Goal: Use online tool/utility: Utilize a website feature to perform a specific function

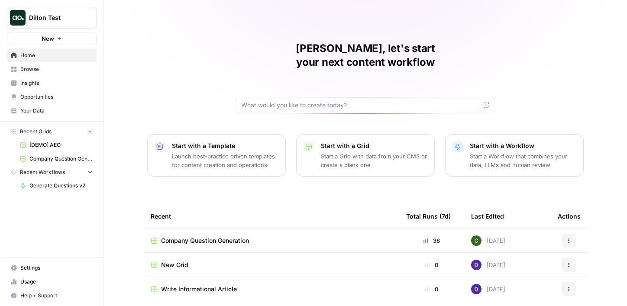
click at [47, 15] on span "Dillon Test" at bounding box center [55, 17] width 52 height 9
type input "consum"
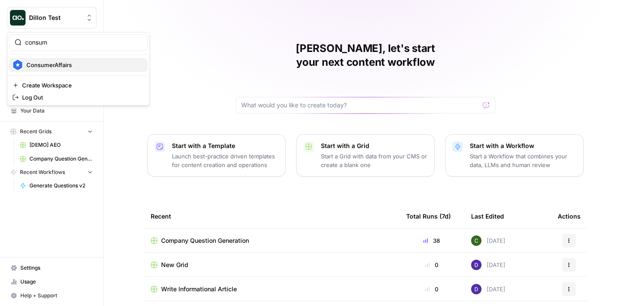
click at [53, 61] on span "ConsumerAffairs" at bounding box center [83, 65] width 114 height 9
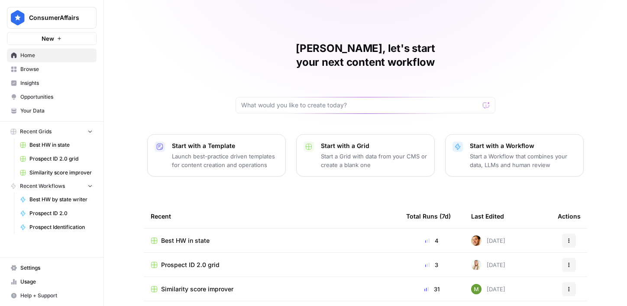
click at [47, 79] on link "Insights" at bounding box center [52, 83] width 90 height 14
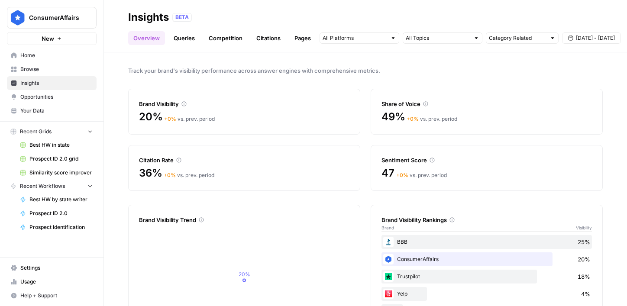
click at [194, 38] on link "Queries" at bounding box center [184, 38] width 32 height 14
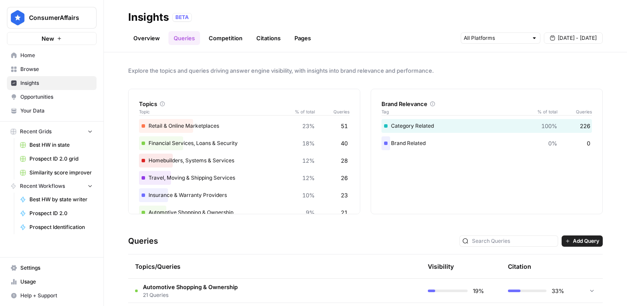
click at [220, 40] on link "Competition" at bounding box center [225, 38] width 44 height 14
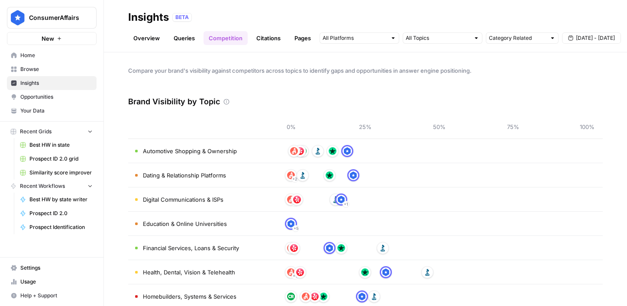
click at [60, 98] on span "Opportunities" at bounding box center [56, 97] width 72 height 8
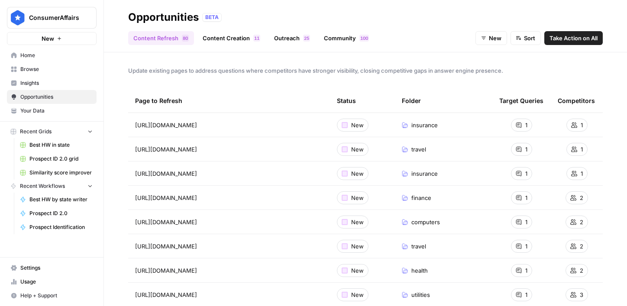
click at [52, 80] on span "Insights" at bounding box center [56, 83] width 72 height 8
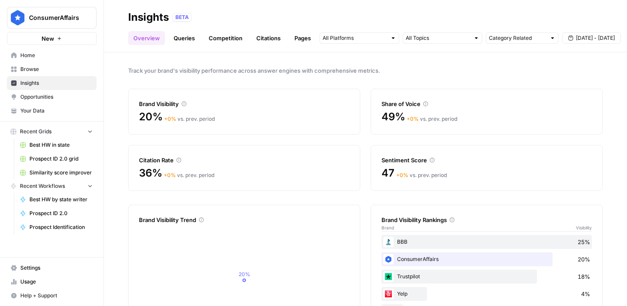
click at [192, 37] on link "Queries" at bounding box center [184, 38] width 32 height 14
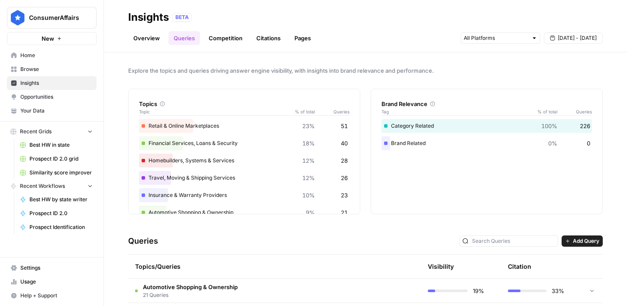
click at [210, 37] on link "Competition" at bounding box center [225, 38] width 44 height 14
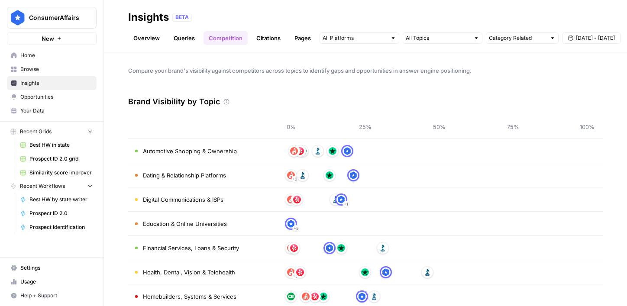
click at [261, 39] on link "Citations" at bounding box center [268, 38] width 35 height 14
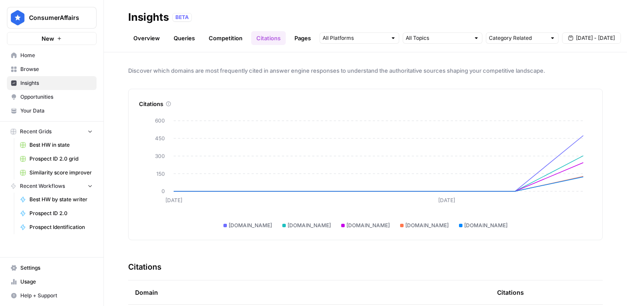
click at [298, 37] on link "Pages" at bounding box center [302, 38] width 27 height 14
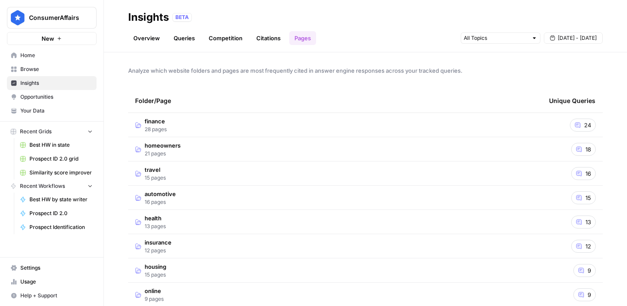
click at [147, 39] on link "Overview" at bounding box center [146, 38] width 37 height 14
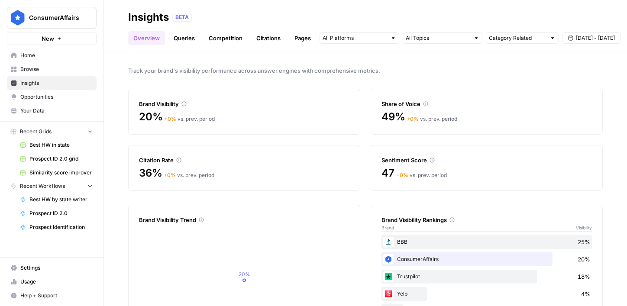
click at [63, 19] on span "ConsumerAffairs" at bounding box center [55, 17] width 52 height 9
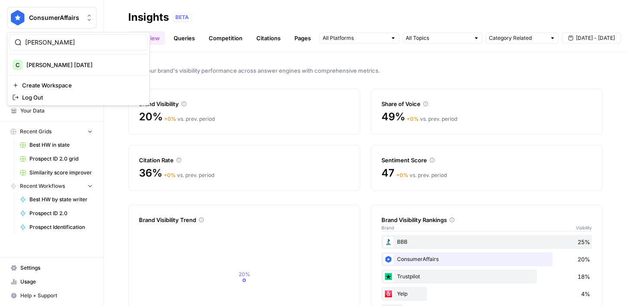
type input "caroline"
click at [59, 67] on span "Caroline AirCraft April 2025" at bounding box center [83, 65] width 114 height 9
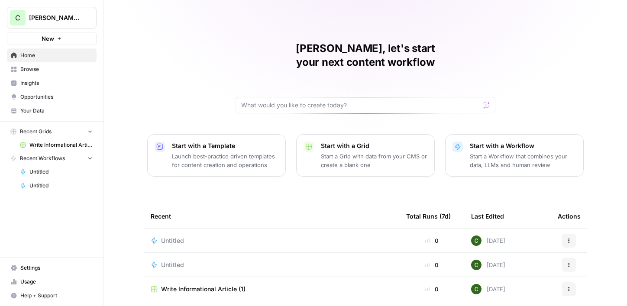
click at [440, 157] on div "Start with a Template Launch best-practice driven templates for content creatio…" at bounding box center [365, 155] width 436 height 42
click at [464, 147] on button "Start with a Workflow Start a Workflow that combines your data, LLMs and human …" at bounding box center [514, 155] width 139 height 42
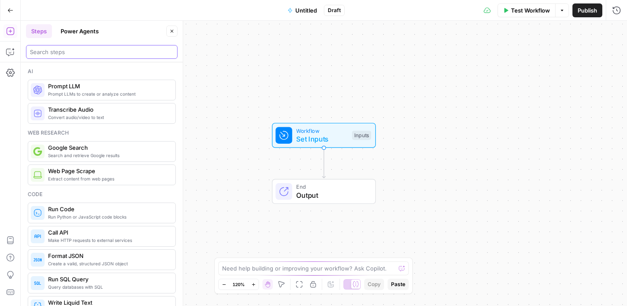
click at [68, 51] on input "search" at bounding box center [102, 52] width 144 height 9
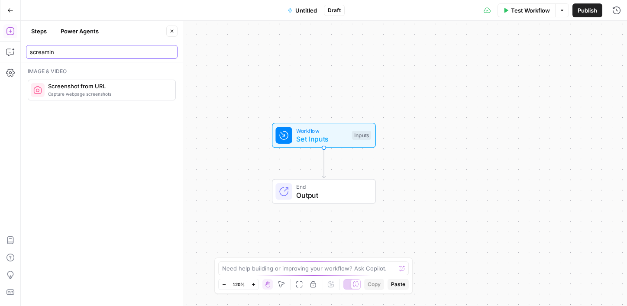
type input "screamin"
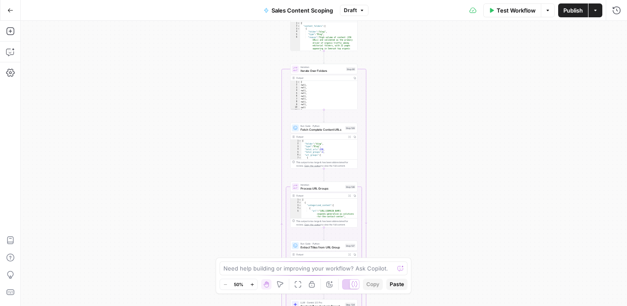
click at [14, 14] on button "Go Back" at bounding box center [11, 11] width 16 height 16
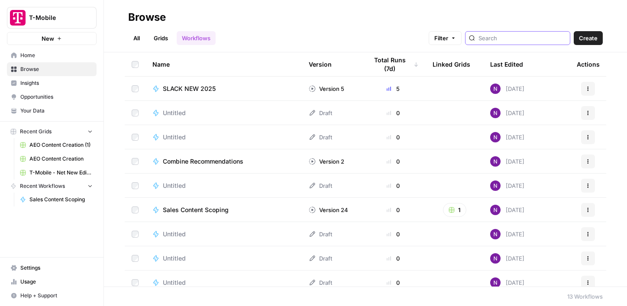
click at [536, 35] on input "search" at bounding box center [522, 38] width 88 height 9
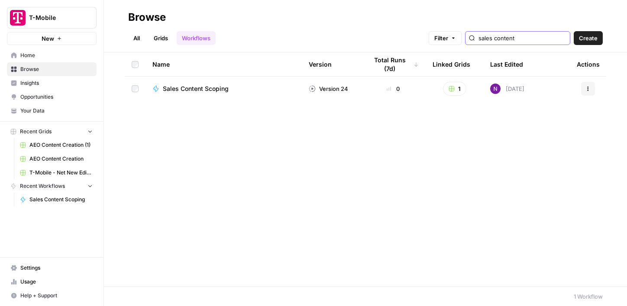
type input "sales content"
click at [162, 39] on link "Grids" at bounding box center [160, 38] width 25 height 14
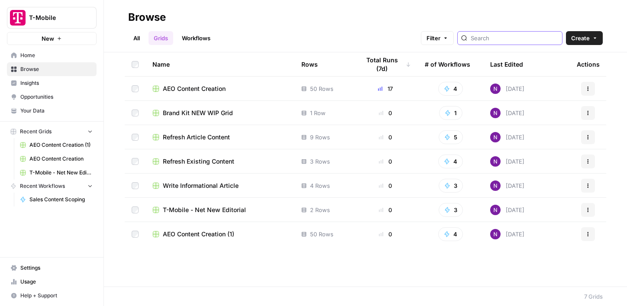
click at [525, 40] on input "search" at bounding box center [515, 38] width 88 height 9
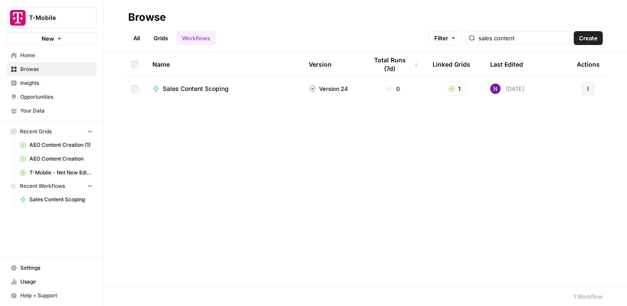
click at [210, 89] on span "Sales Content Scoping" at bounding box center [196, 88] width 66 height 9
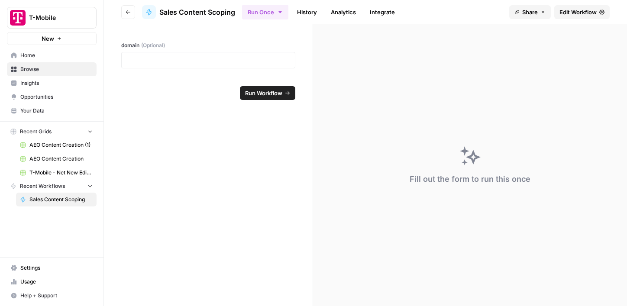
click at [571, 15] on span "Edit Workflow" at bounding box center [577, 12] width 37 height 9
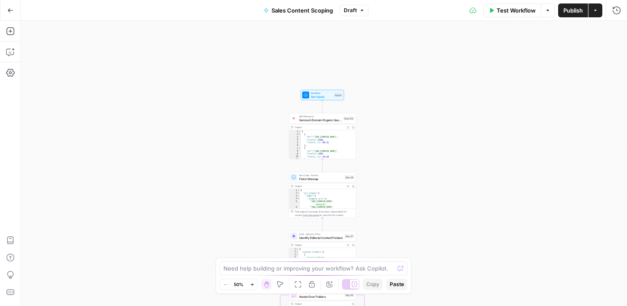
click at [326, 95] on span "Set Inputs" at bounding box center [322, 96] width 22 height 4
